Goal: Task Accomplishment & Management: Manage account settings

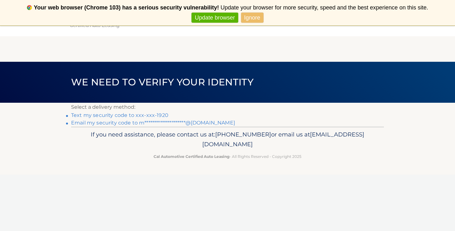
click at [160, 115] on link "Text my security code to xxx-xxx-1920" at bounding box center [119, 115] width 97 height 6
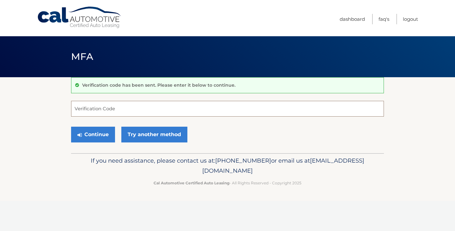
click at [121, 106] on input "Verification Code" at bounding box center [227, 109] width 313 height 16
type input "039587"
click at [98, 132] on button "Continue" at bounding box center [93, 135] width 44 height 16
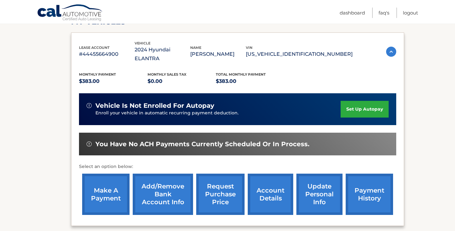
scroll to position [101, 0]
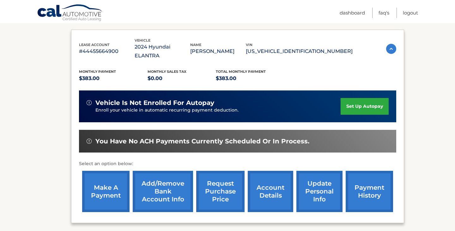
click at [98, 184] on link "make a payment" at bounding box center [105, 191] width 47 height 41
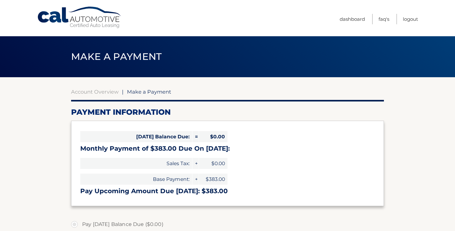
select select "NGJkY2ZhYTEtYzc3ZS00OTk4LTlhOTUtNjlkM2QyZmE1NTU5"
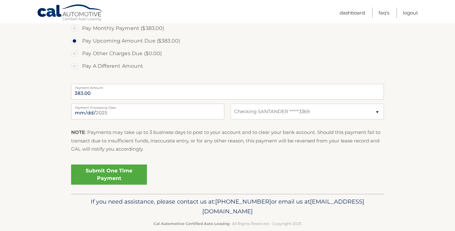
scroll to position [218, 0]
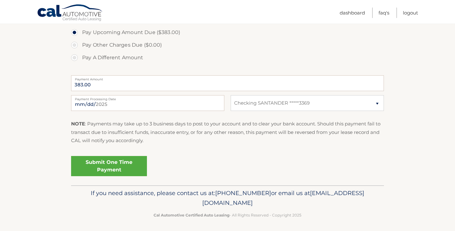
click at [139, 169] on link "Submit One Time Payment" at bounding box center [109, 166] width 76 height 20
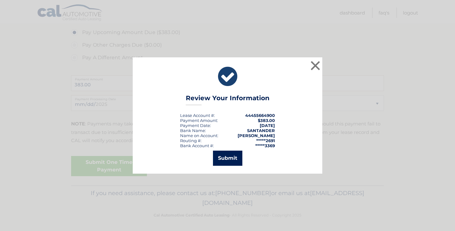
click at [230, 158] on button "Submit" at bounding box center [227, 158] width 29 height 15
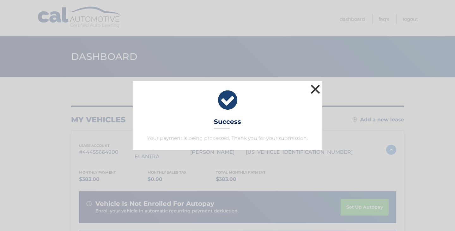
click at [314, 96] on button "×" at bounding box center [315, 89] width 13 height 13
